Goal: Task Accomplishment & Management: Manage account settings

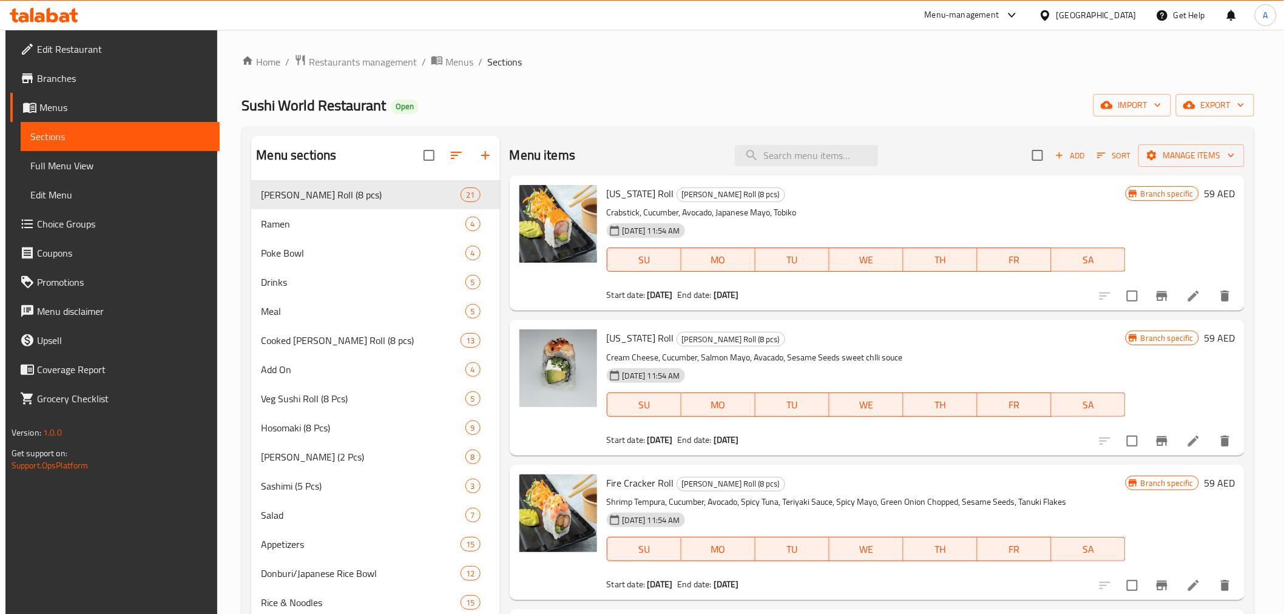
click at [1075, 17] on div "[GEOGRAPHIC_DATA]" at bounding box center [1096, 14] width 80 height 13
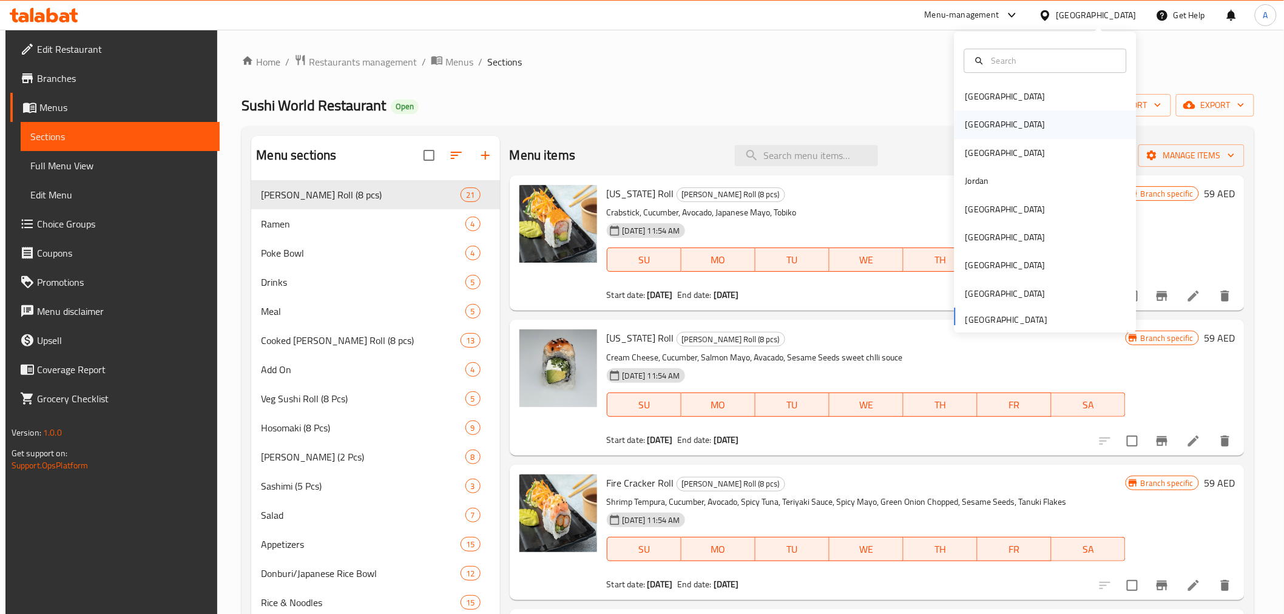
click at [974, 123] on div "Egypt" at bounding box center [1005, 124] width 80 height 13
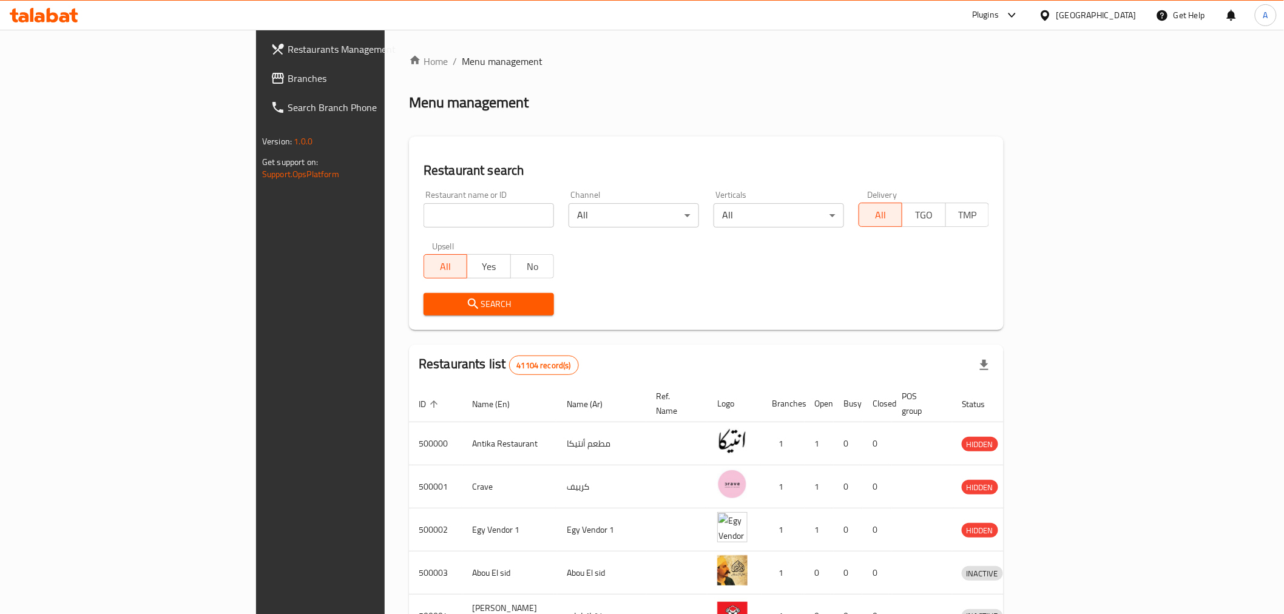
click at [416, 231] on div "Restaurant name or ID Restaurant name or ID" at bounding box center [488, 209] width 145 height 52
click at [424, 219] on input "search" at bounding box center [489, 215] width 130 height 24
paste input "Go Healthy"
type input "Go Healthy"
click button "Search" at bounding box center [489, 304] width 130 height 22
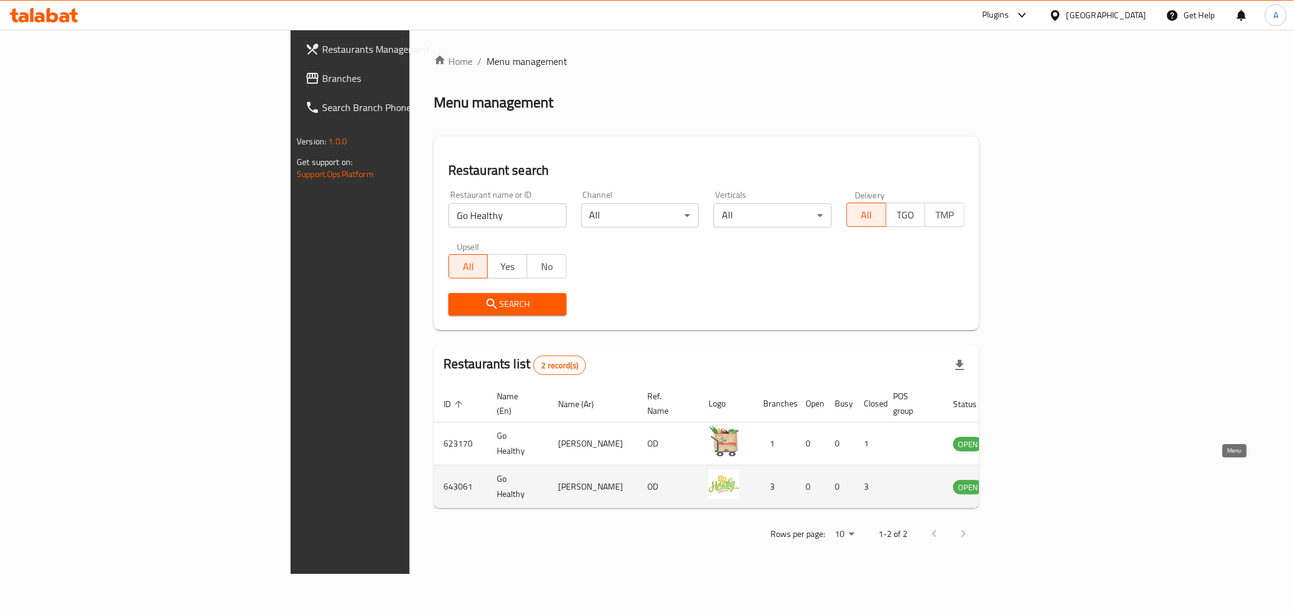
click at [1031, 482] on icon "enhanced table" at bounding box center [1024, 487] width 13 height 10
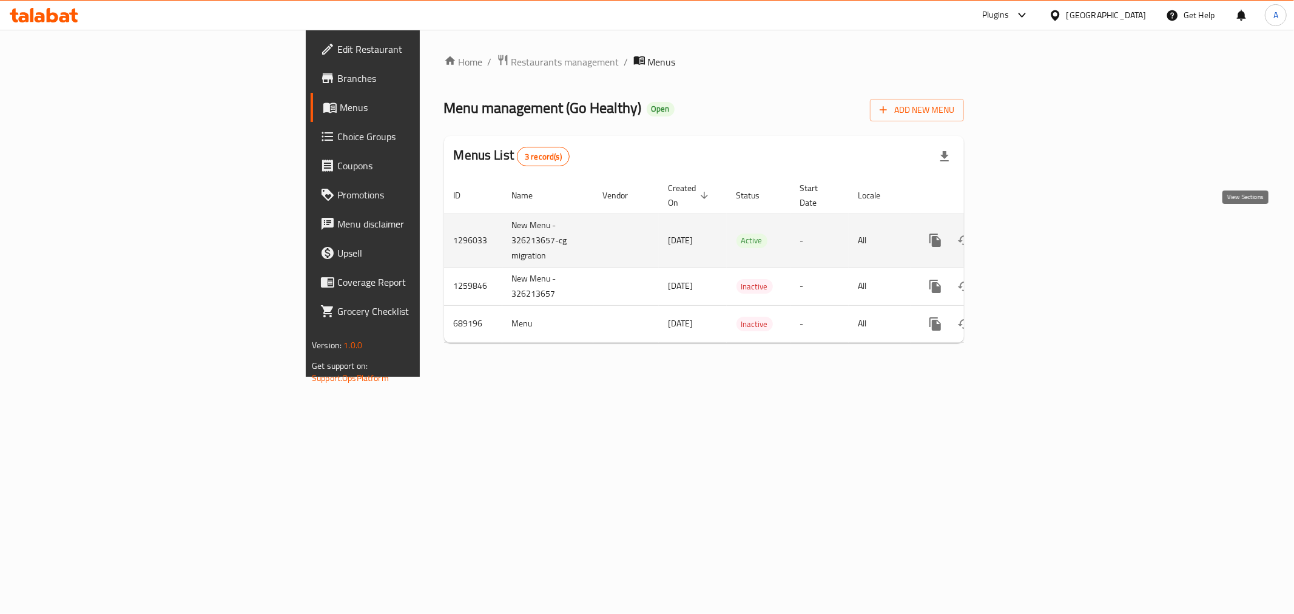
click at [1028, 235] on icon "enhanced table" at bounding box center [1023, 240] width 11 height 11
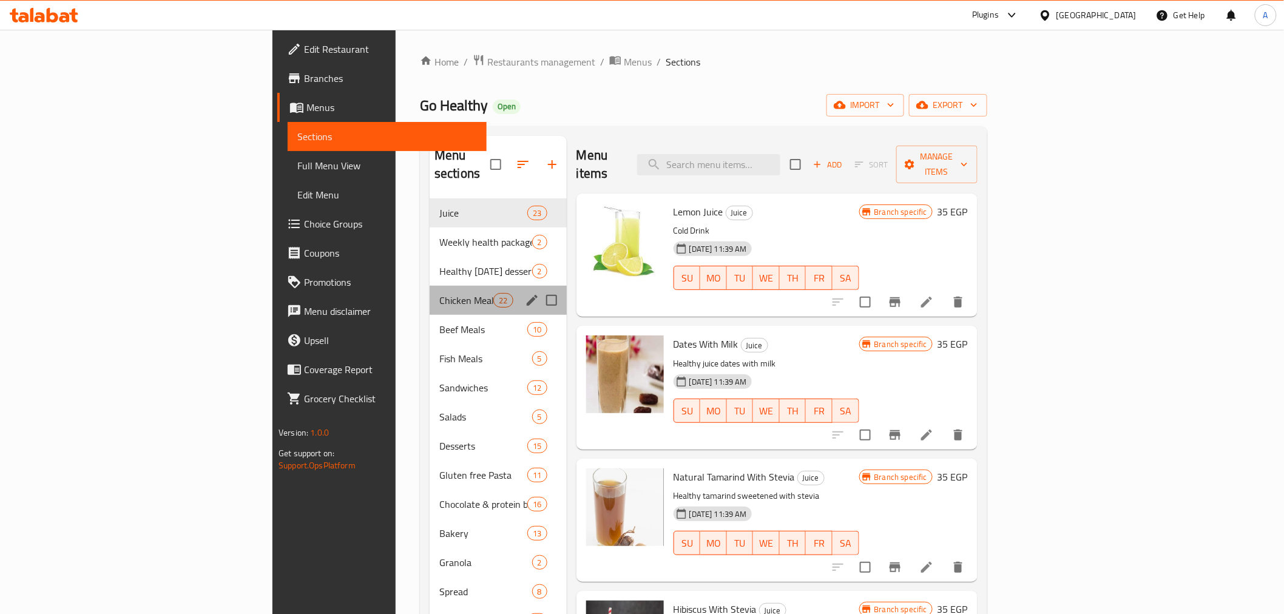
drag, startPoint x: 311, startPoint y: 272, endPoint x: 343, endPoint y: 323, distance: 60.3
click at [430, 286] on div "Chicken Meals 22" at bounding box center [498, 300] width 137 height 29
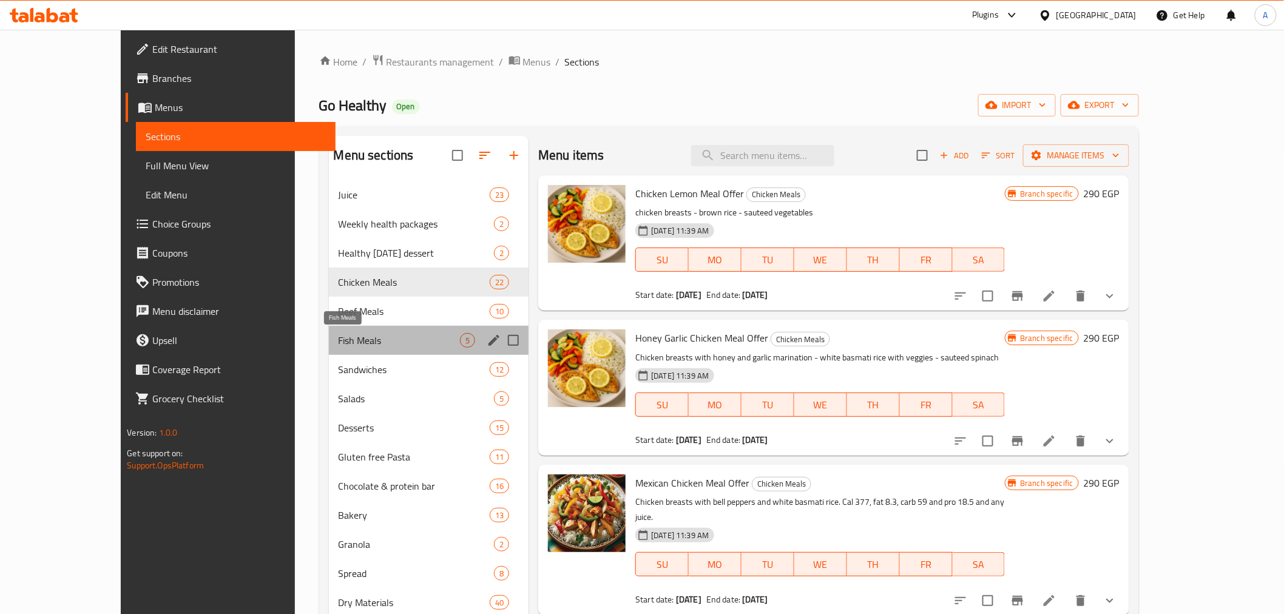
click at [347, 335] on span "Fish Meals" at bounding box center [400, 340] width 122 height 15
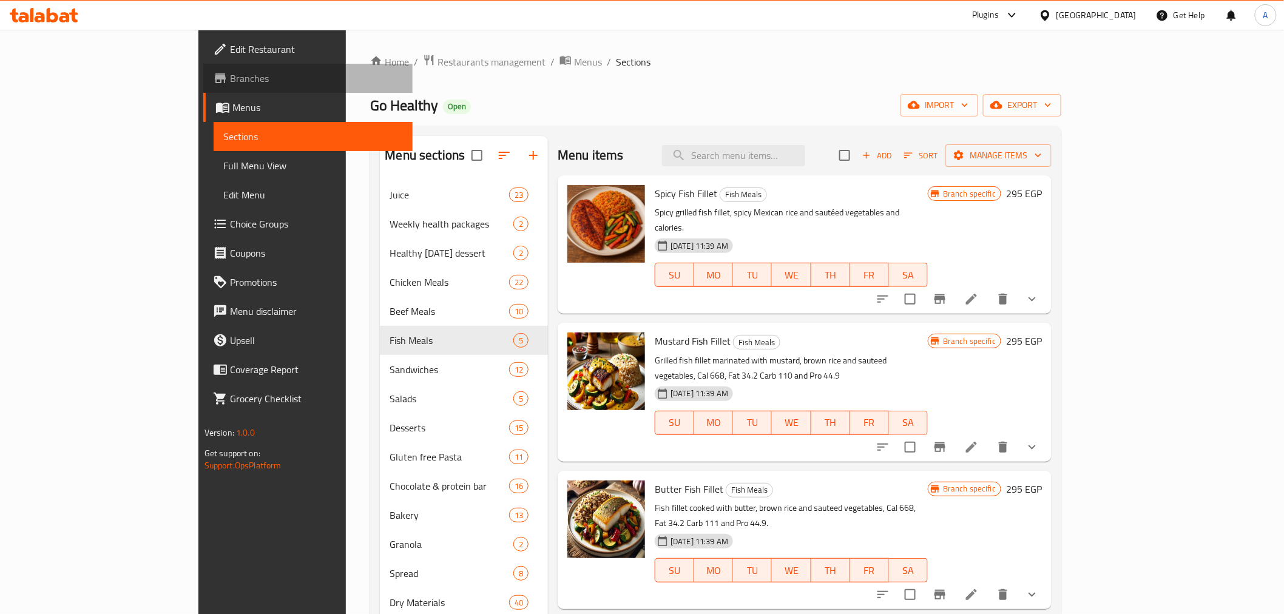
click at [230, 81] on span "Branches" at bounding box center [316, 78] width 173 height 15
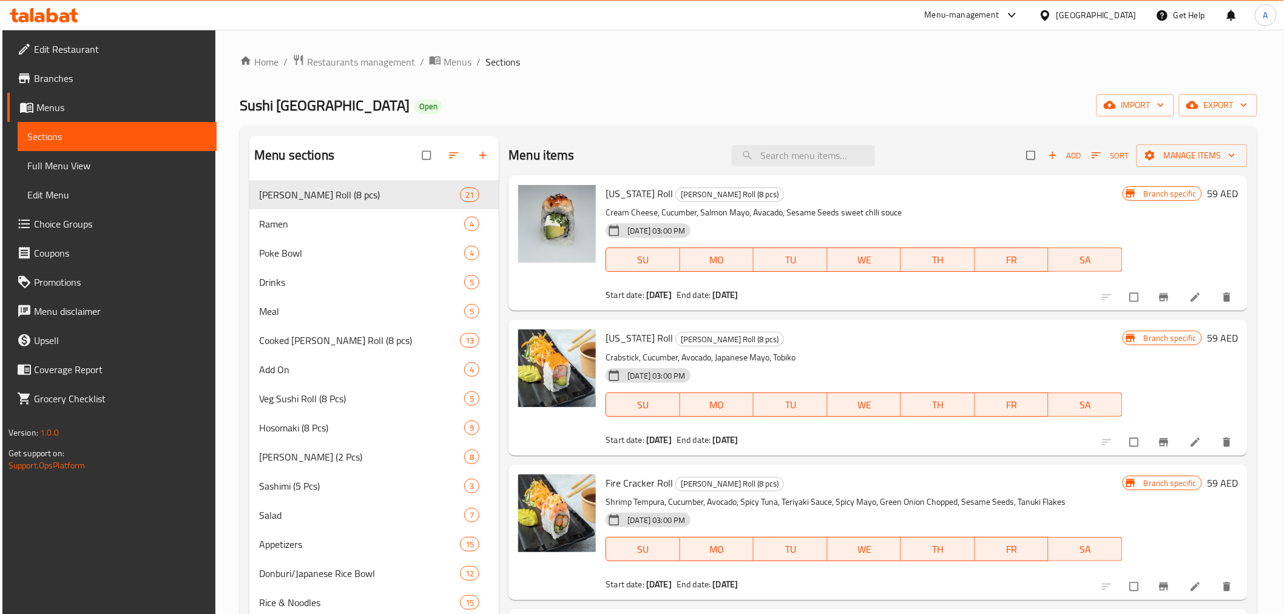
click at [1067, 20] on div "[GEOGRAPHIC_DATA]" at bounding box center [1096, 14] width 80 height 13
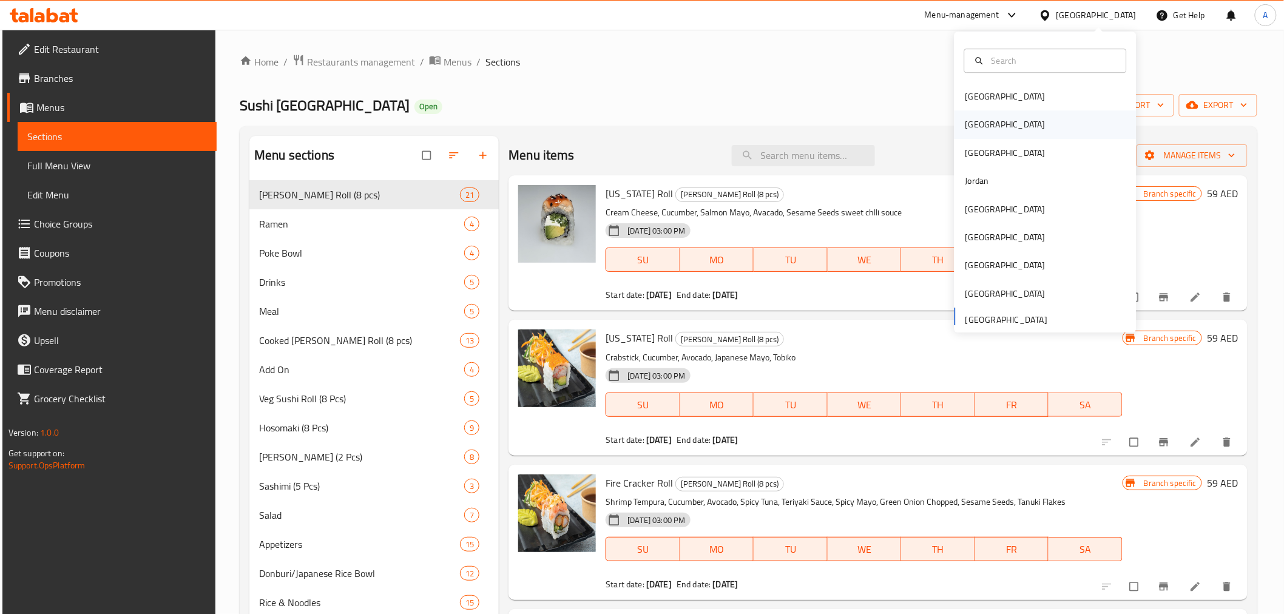
click at [982, 120] on div "Egypt" at bounding box center [1006, 125] width 100 height 28
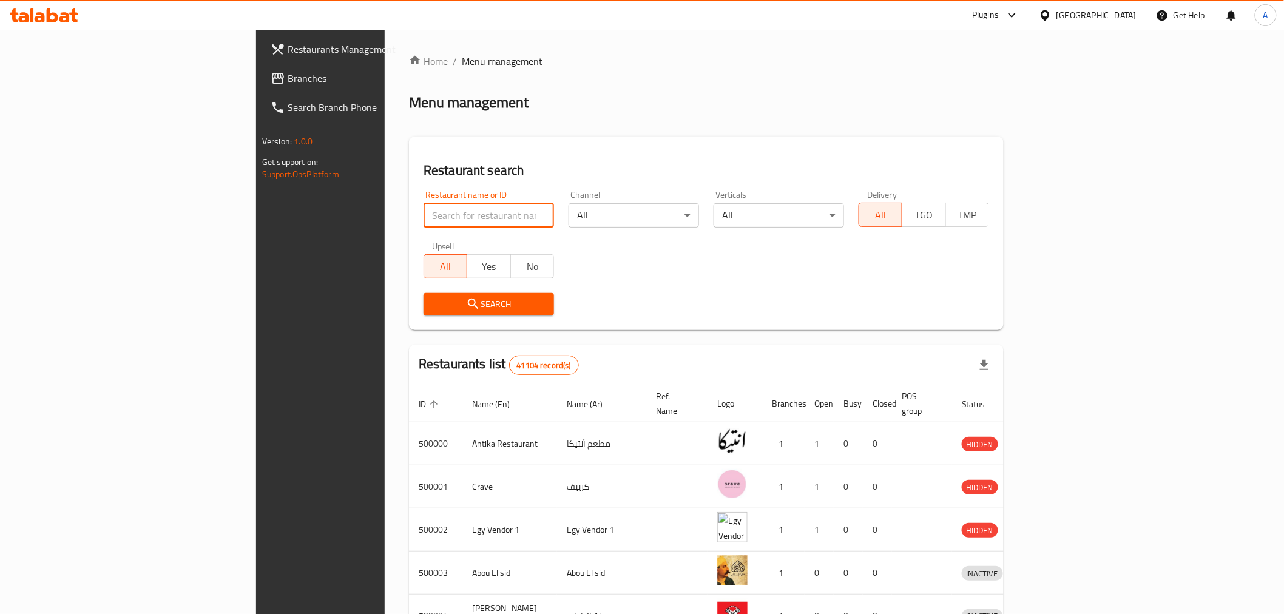
click at [424, 217] on input "search" at bounding box center [489, 215] width 130 height 24
click at [424, 223] on input "search" at bounding box center [489, 215] width 130 height 24
type input "Go Healthy"
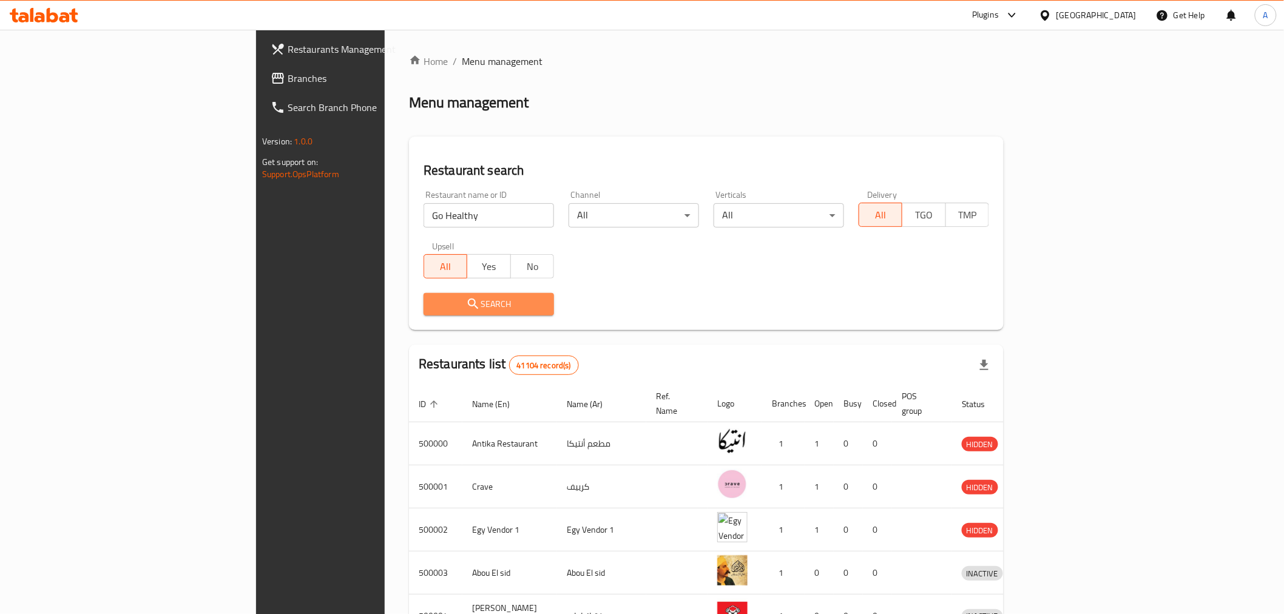
click at [433, 308] on span "Search" at bounding box center [488, 304] width 111 height 15
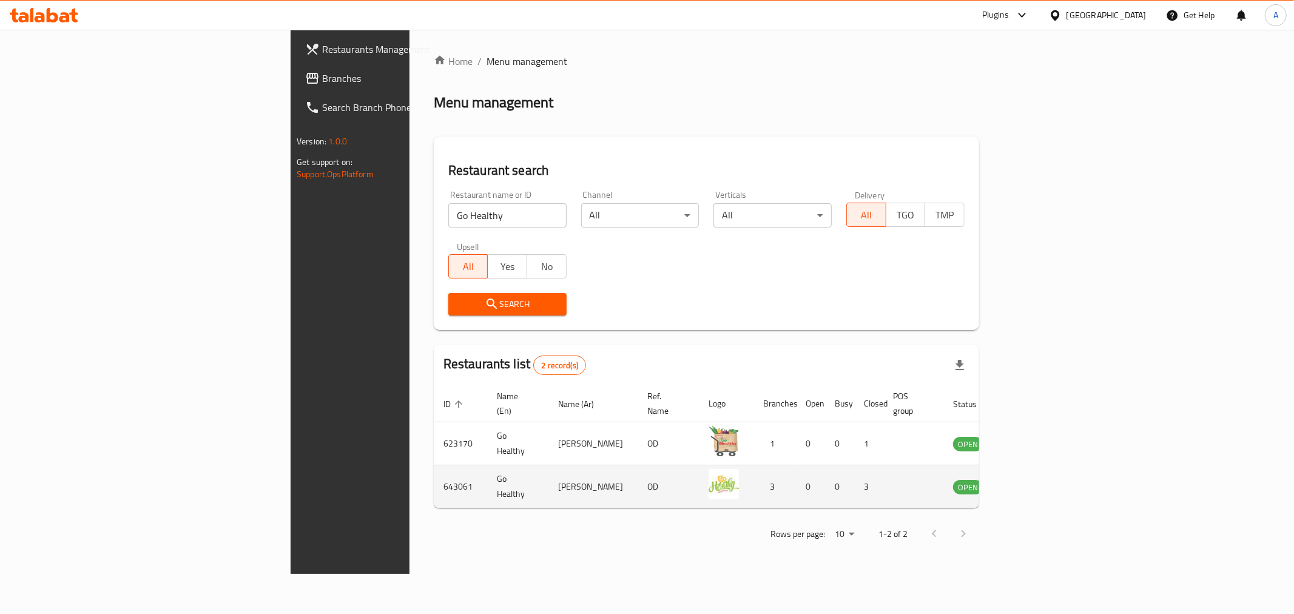
click at [487, 478] on td "Go Healthy" at bounding box center [517, 486] width 61 height 43
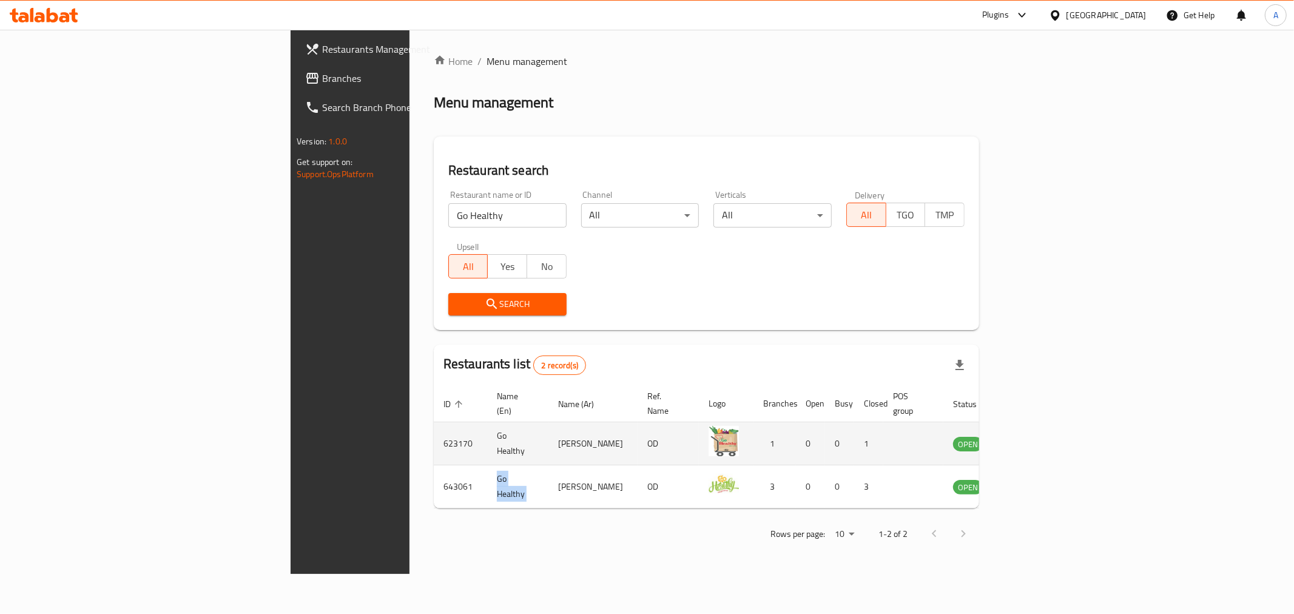
copy td "Go Healthy"
